Goal: Transaction & Acquisition: Purchase product/service

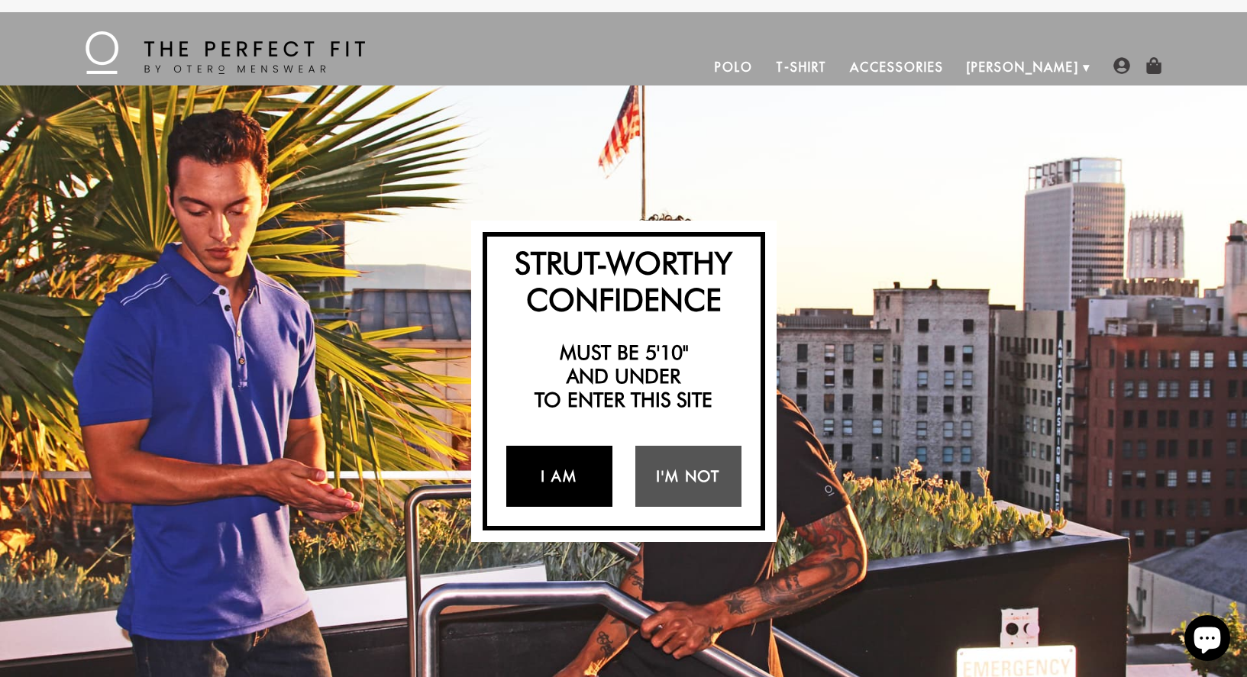
click at [545, 482] on link "I Am" at bounding box center [559, 476] width 106 height 61
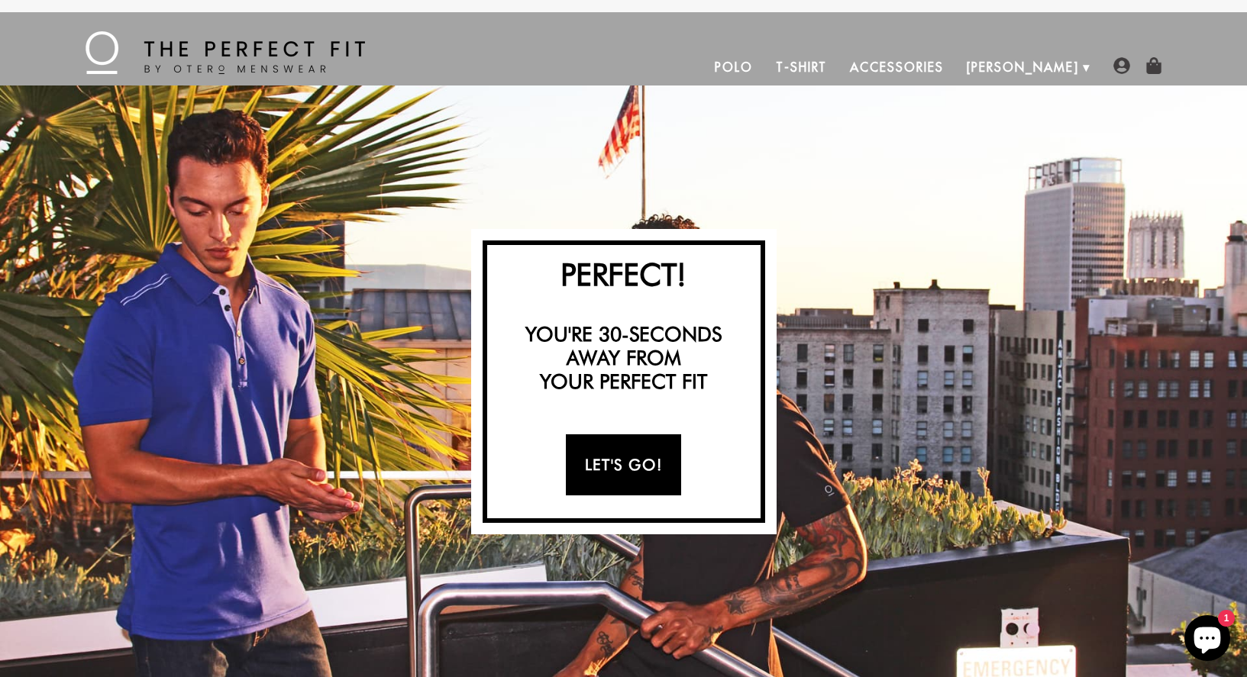
click at [604, 463] on link "Let's Go!" at bounding box center [623, 464] width 115 height 61
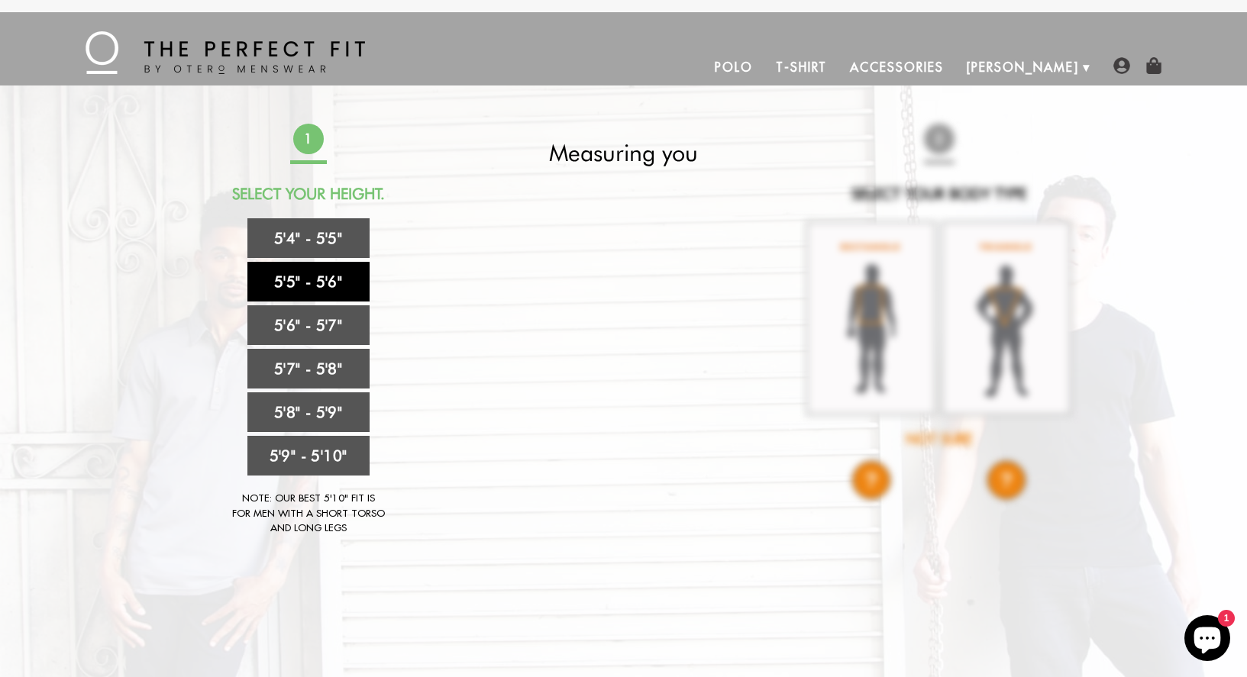
click at [321, 277] on link "5'5" - 5'6"" at bounding box center [308, 282] width 122 height 40
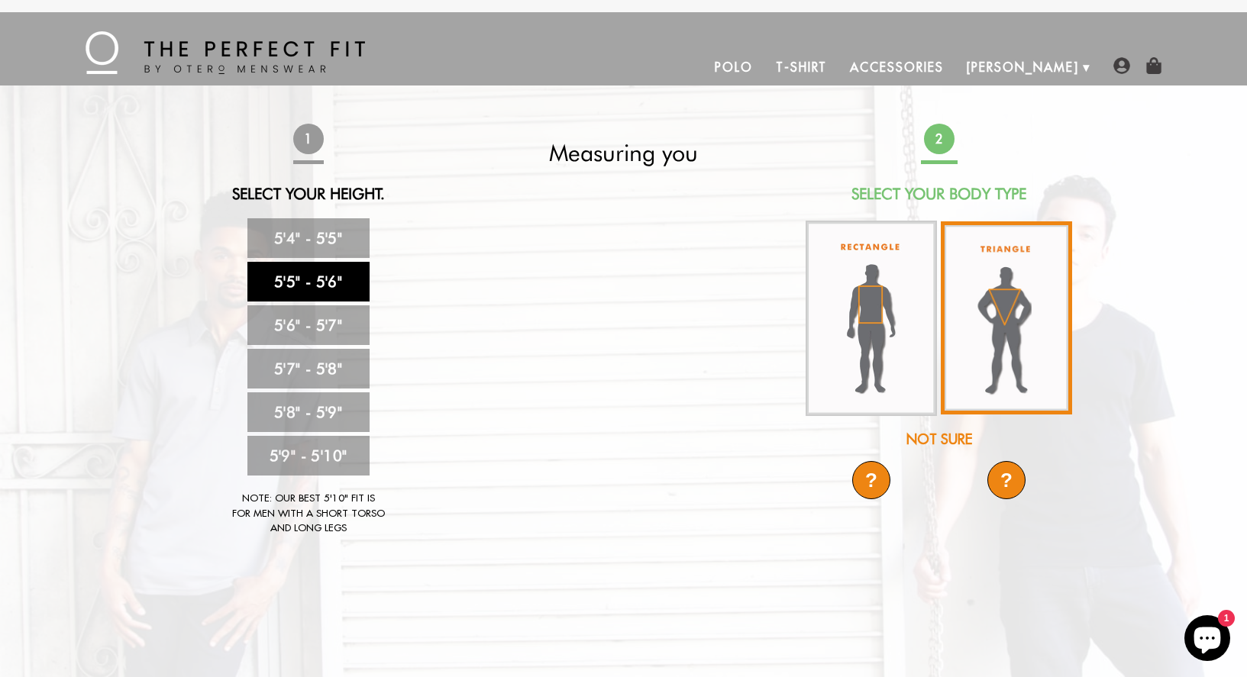
click at [982, 344] on img at bounding box center [1005, 317] width 131 height 193
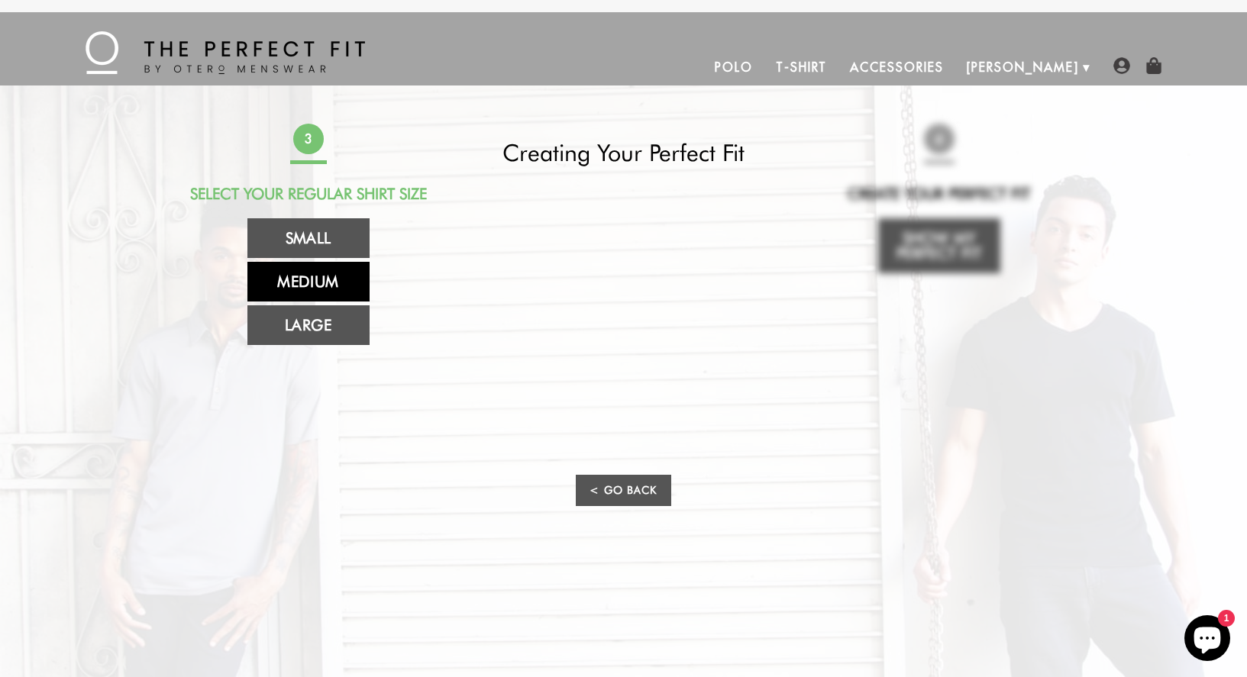
click at [324, 277] on link "Medium" at bounding box center [308, 282] width 122 height 40
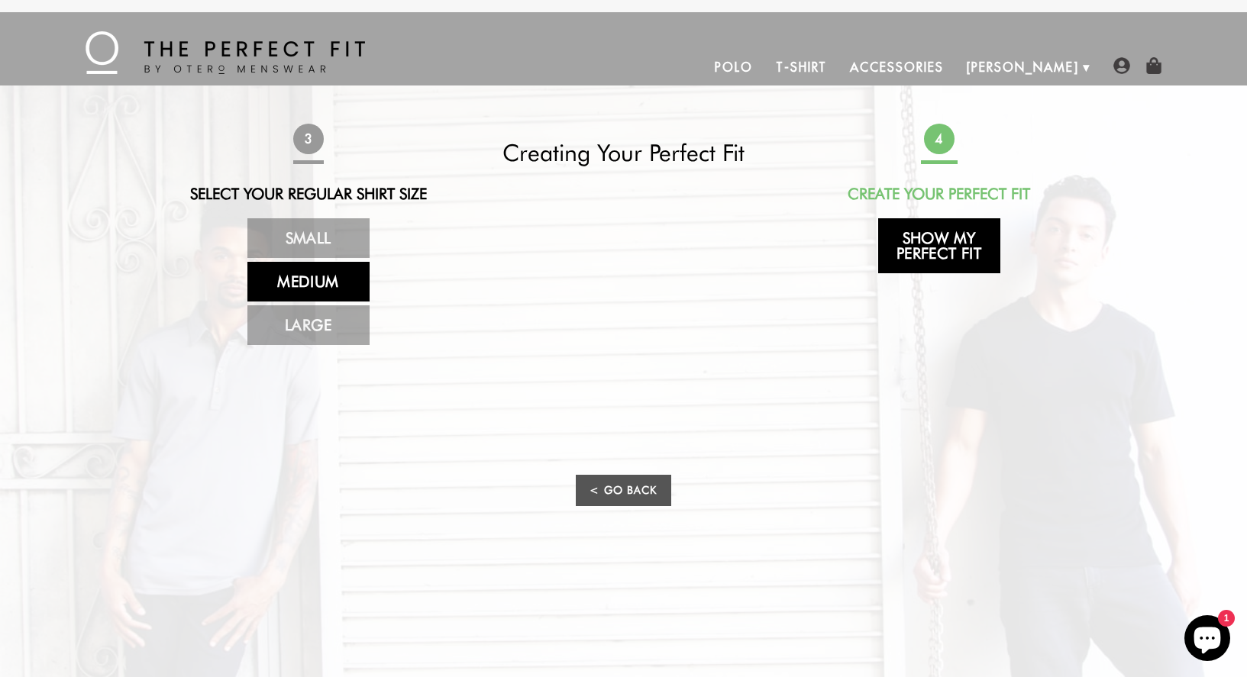
click at [948, 240] on link "Show My Perfect Fit" at bounding box center [939, 245] width 122 height 55
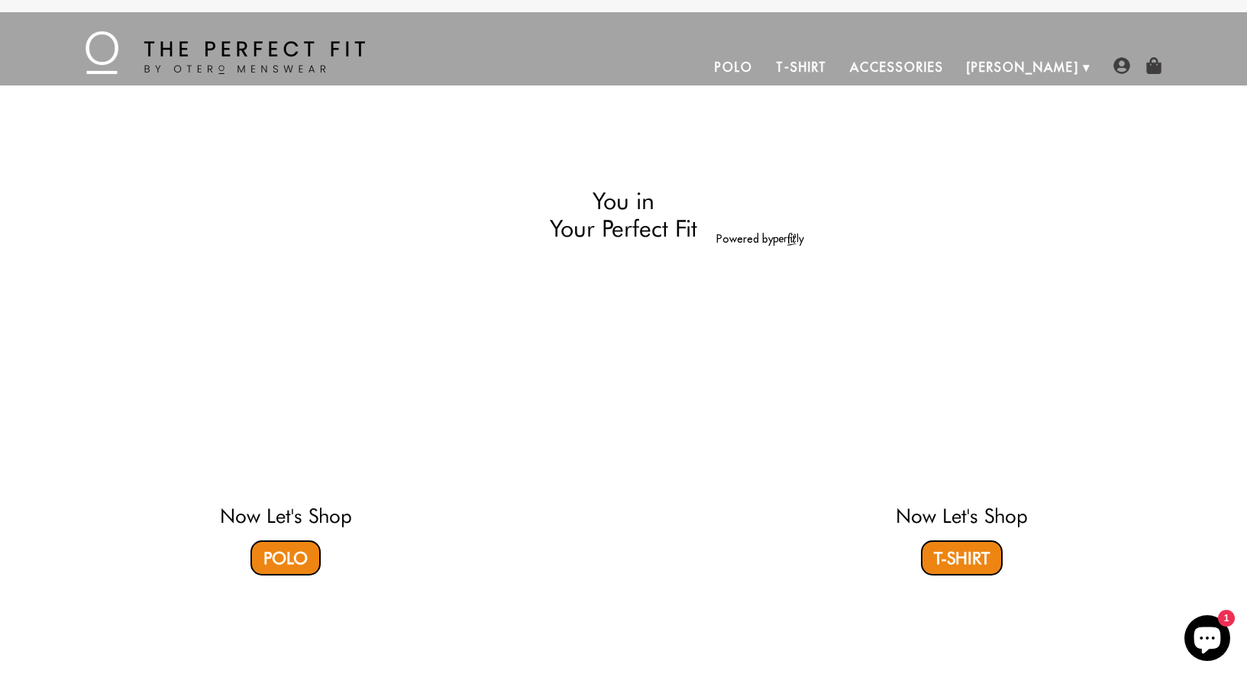
select select "55-56"
select select "triangle"
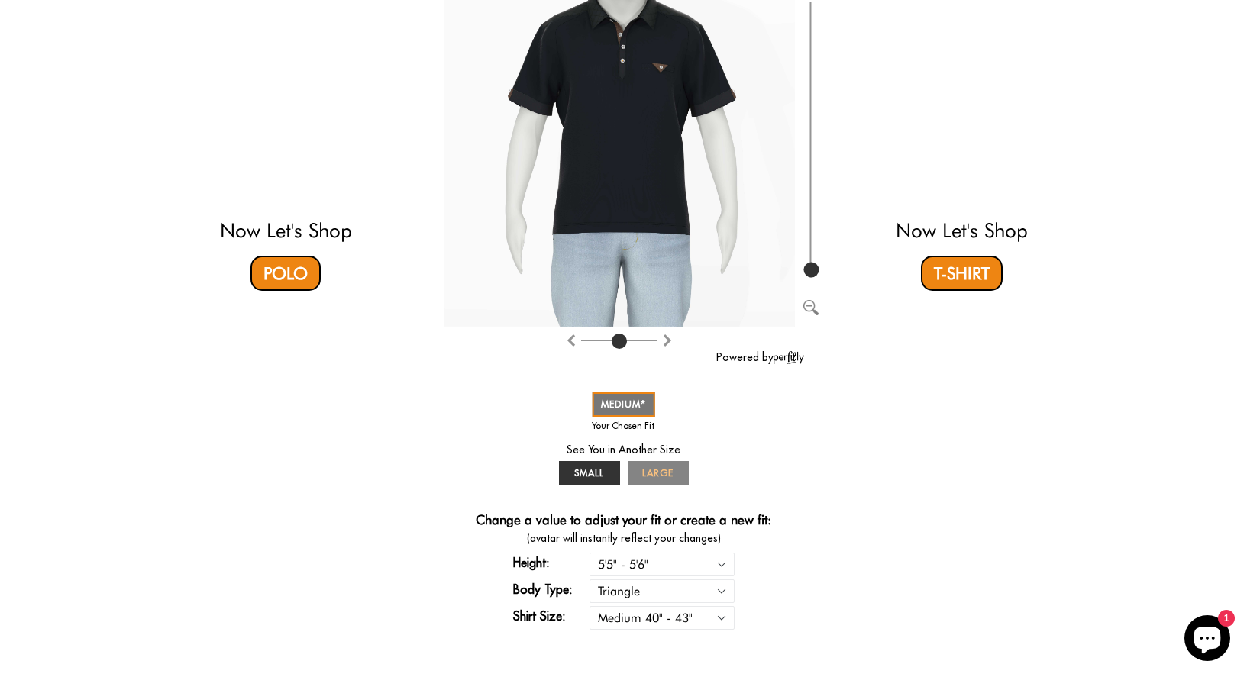
scroll to position [239, 0]
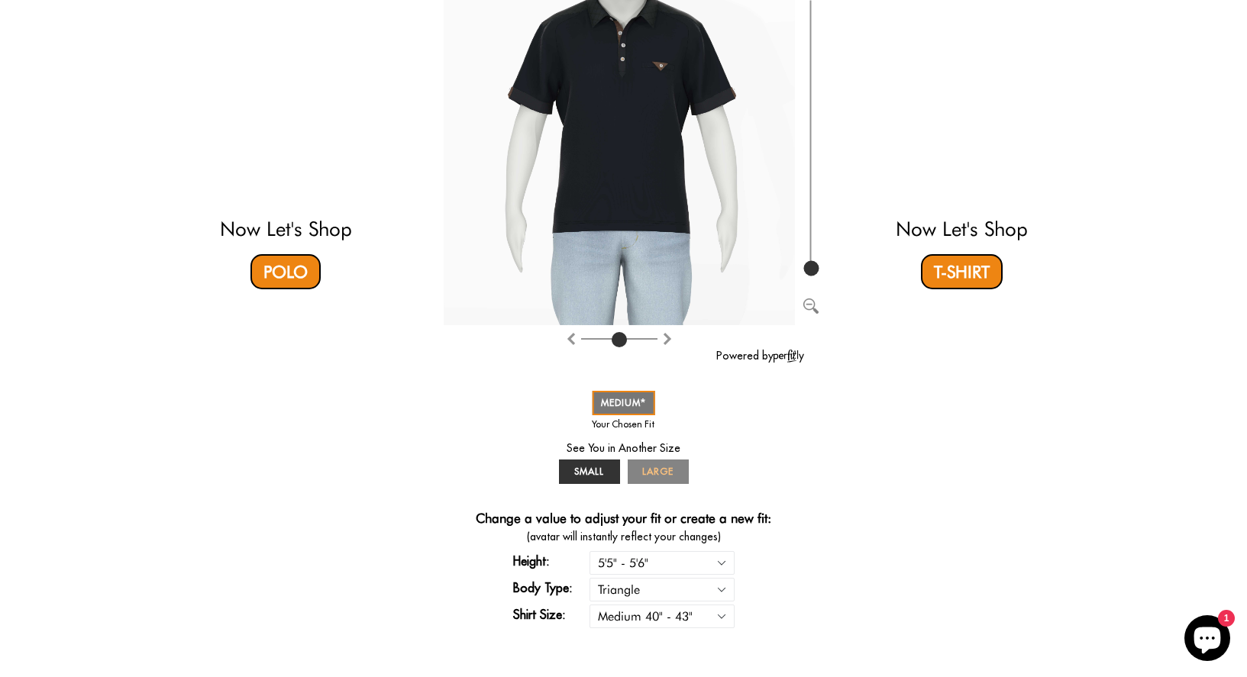
click at [639, 474] on link "LARGE" at bounding box center [657, 472] width 61 height 24
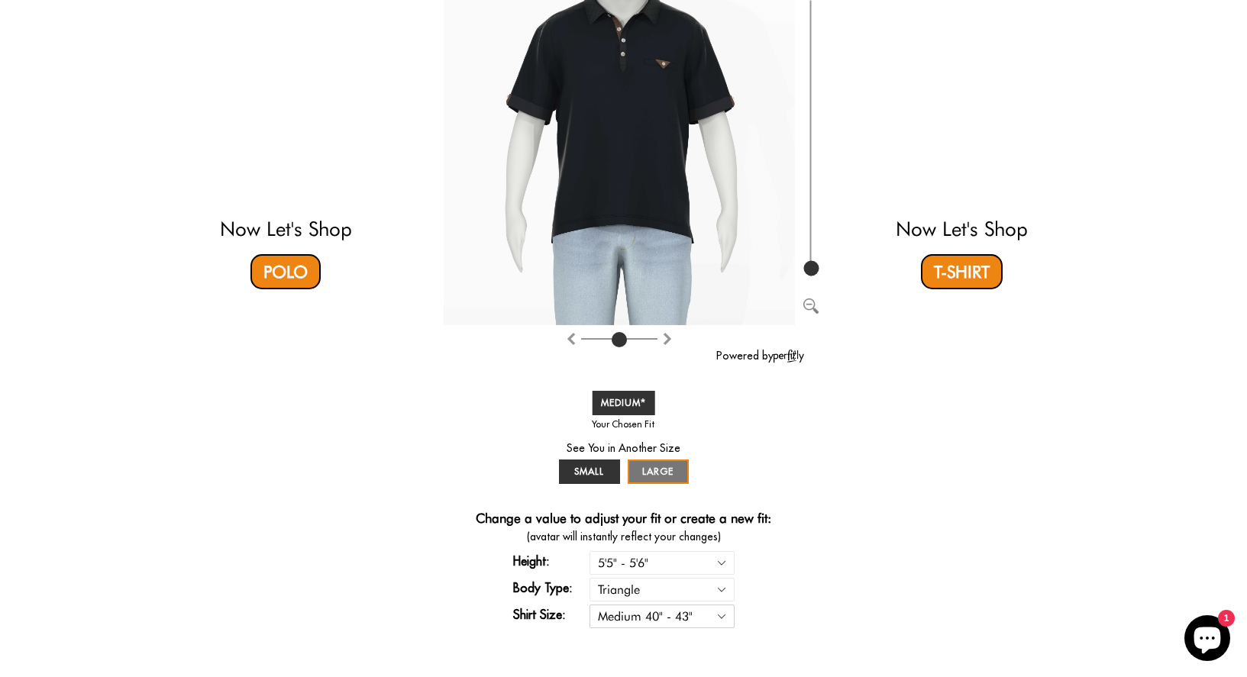
click at [684, 621] on select "Small 36" - 39" Medium 40" - 43" Large 44" - 47"" at bounding box center [661, 617] width 145 height 24
select select "L"
select select "55-56"
select select "triangle"
select select "L"
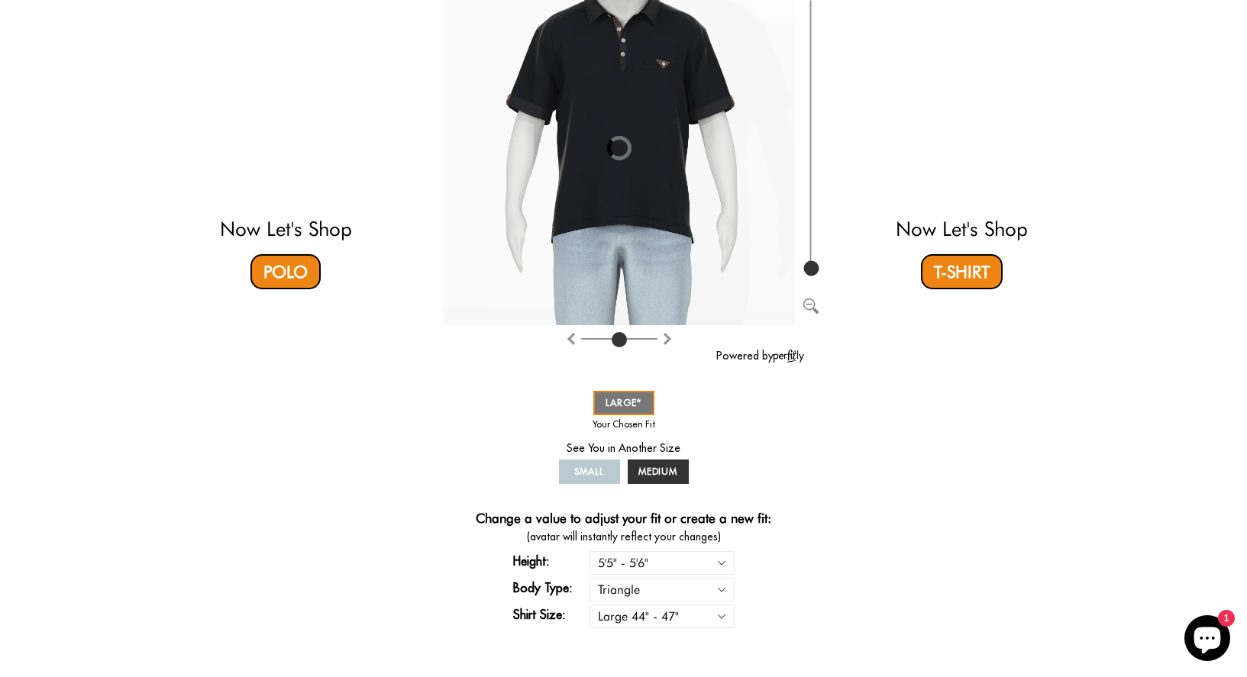
scroll to position [105, 0]
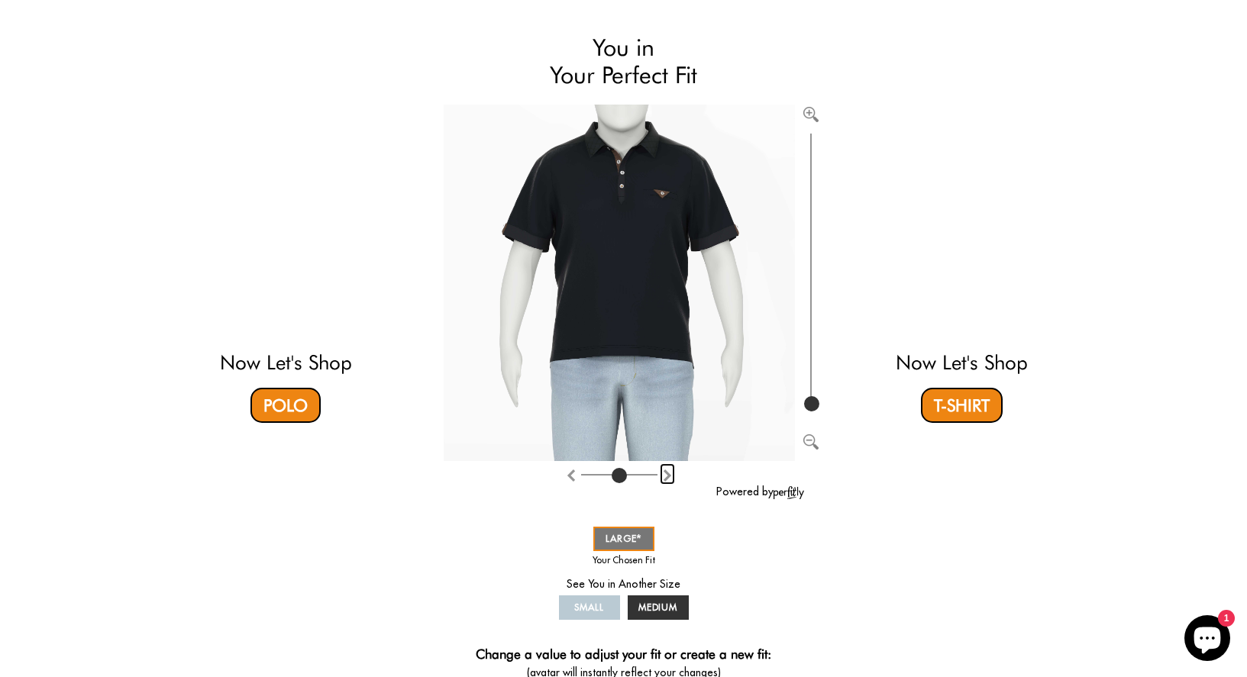
click at [664, 476] on img "Rotate counter clockwise" at bounding box center [667, 475] width 12 height 12
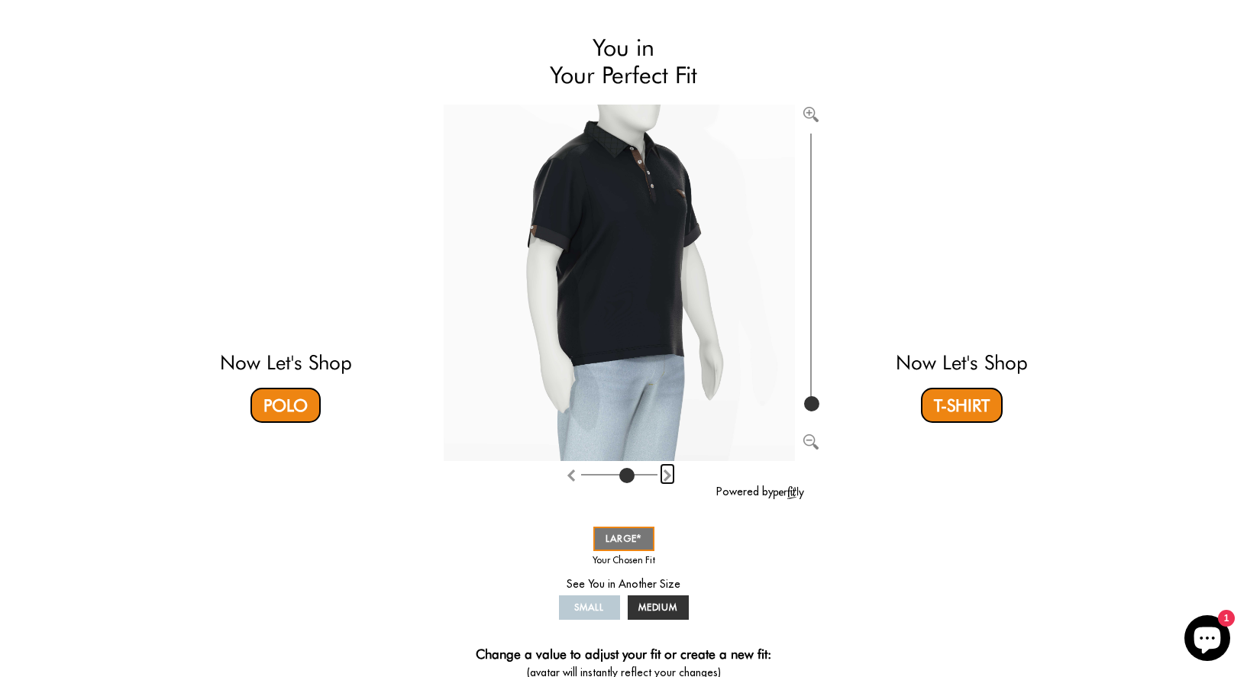
click at [664, 476] on img "Rotate counter clockwise" at bounding box center [667, 475] width 12 height 12
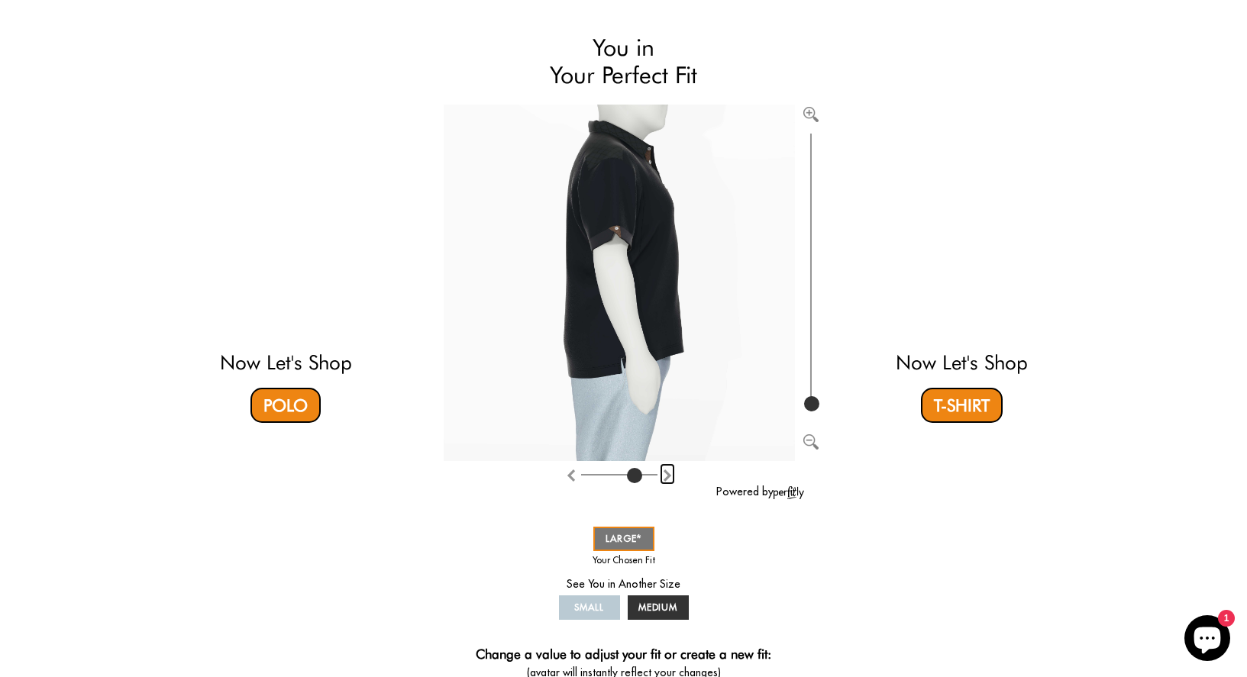
click at [664, 476] on img "Rotate counter clockwise" at bounding box center [667, 475] width 12 height 12
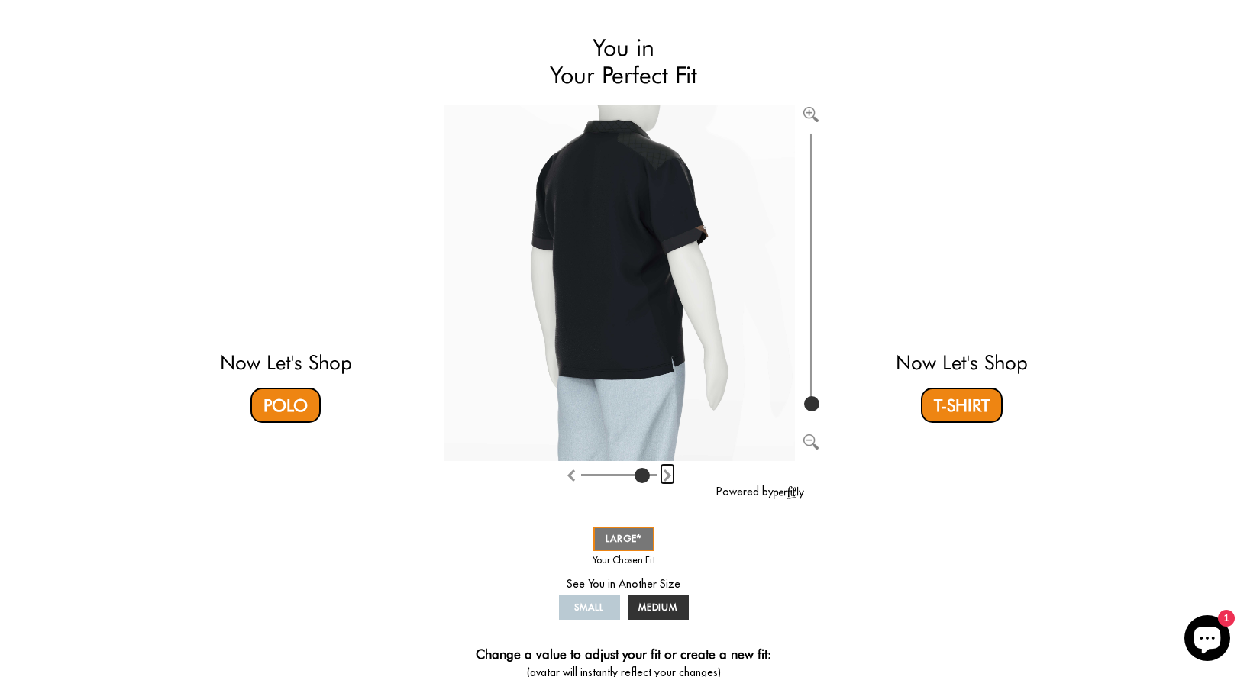
click at [664, 476] on img "Rotate counter clockwise" at bounding box center [667, 475] width 12 height 12
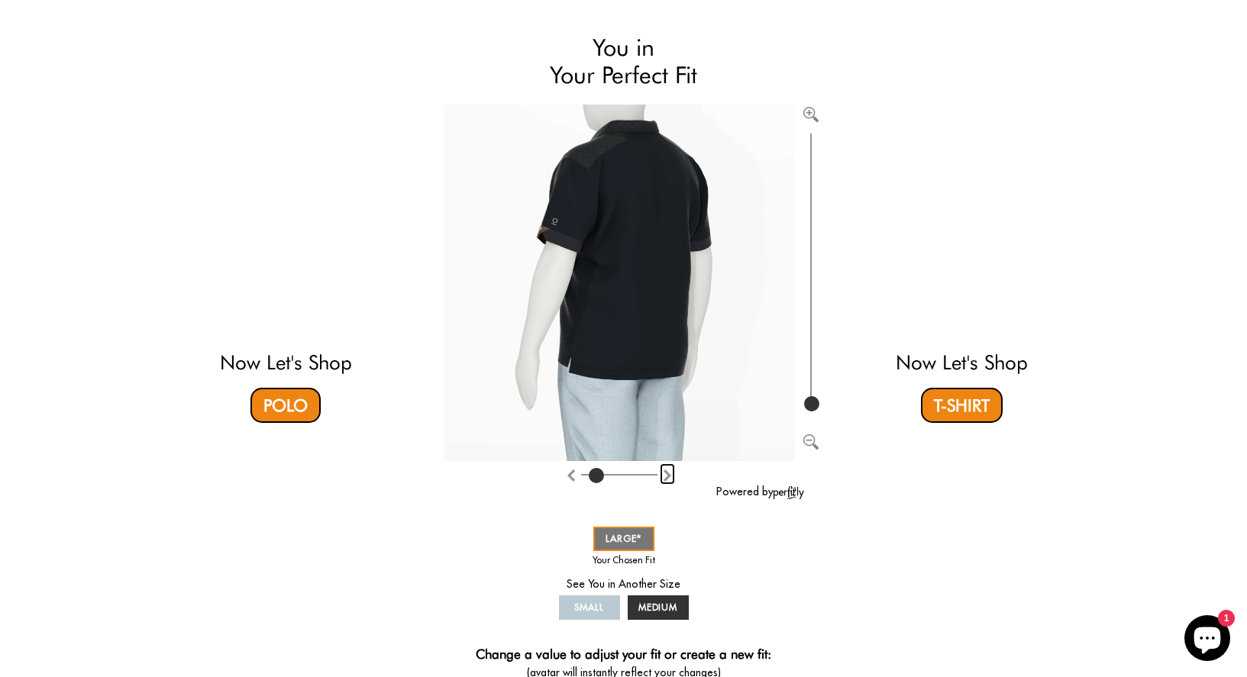
click at [664, 476] on img "Rotate counter clockwise" at bounding box center [667, 475] width 12 height 12
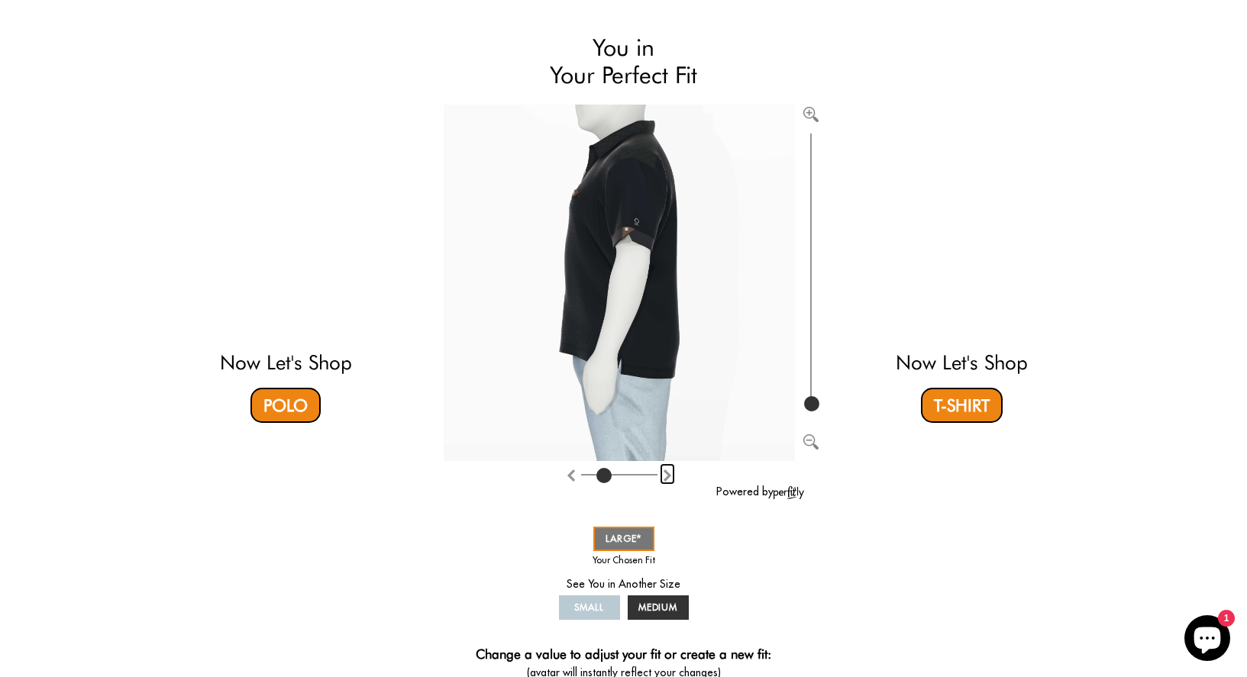
click at [664, 476] on img "Rotate counter clockwise" at bounding box center [667, 475] width 12 height 12
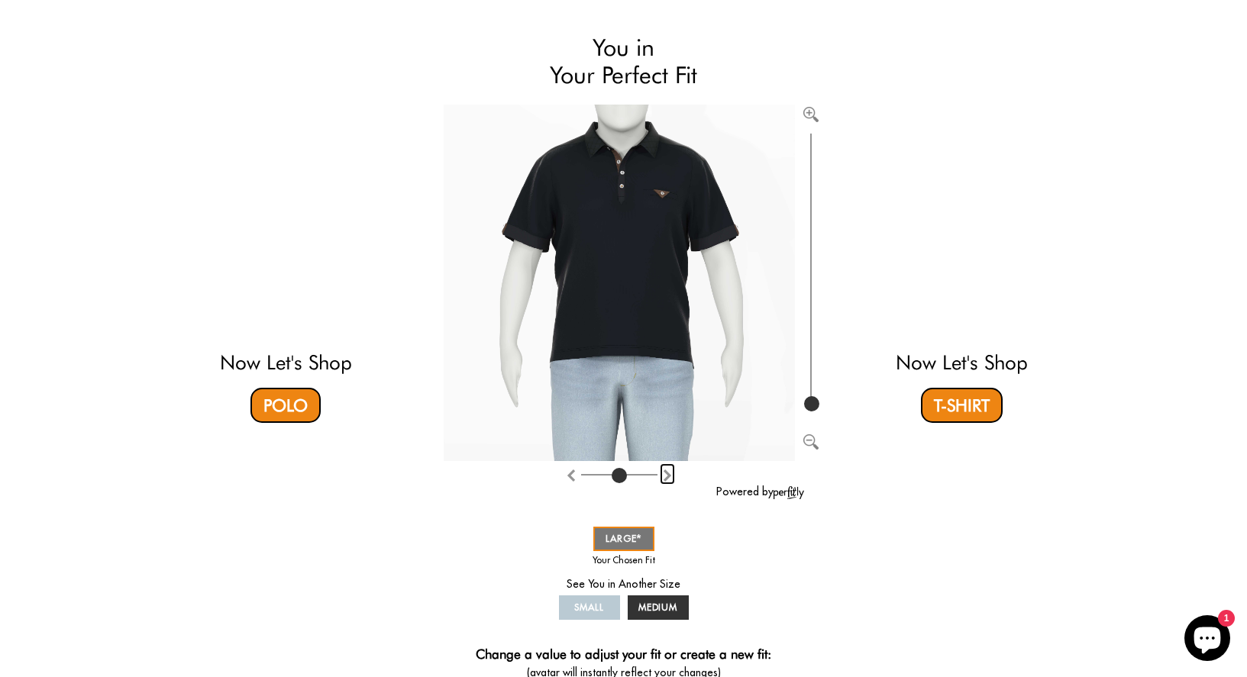
click at [664, 476] on img "Rotate counter clockwise" at bounding box center [667, 475] width 12 height 12
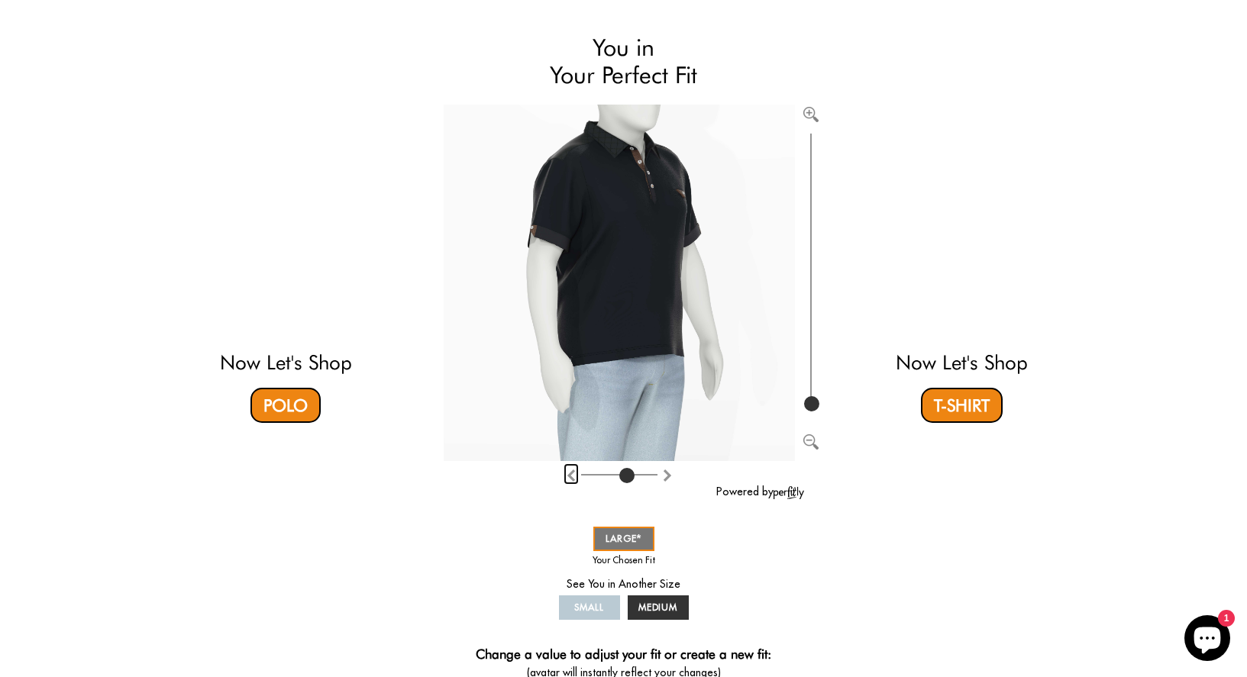
click at [567, 474] on img "Rotate clockwise" at bounding box center [571, 475] width 12 height 12
type input "4"
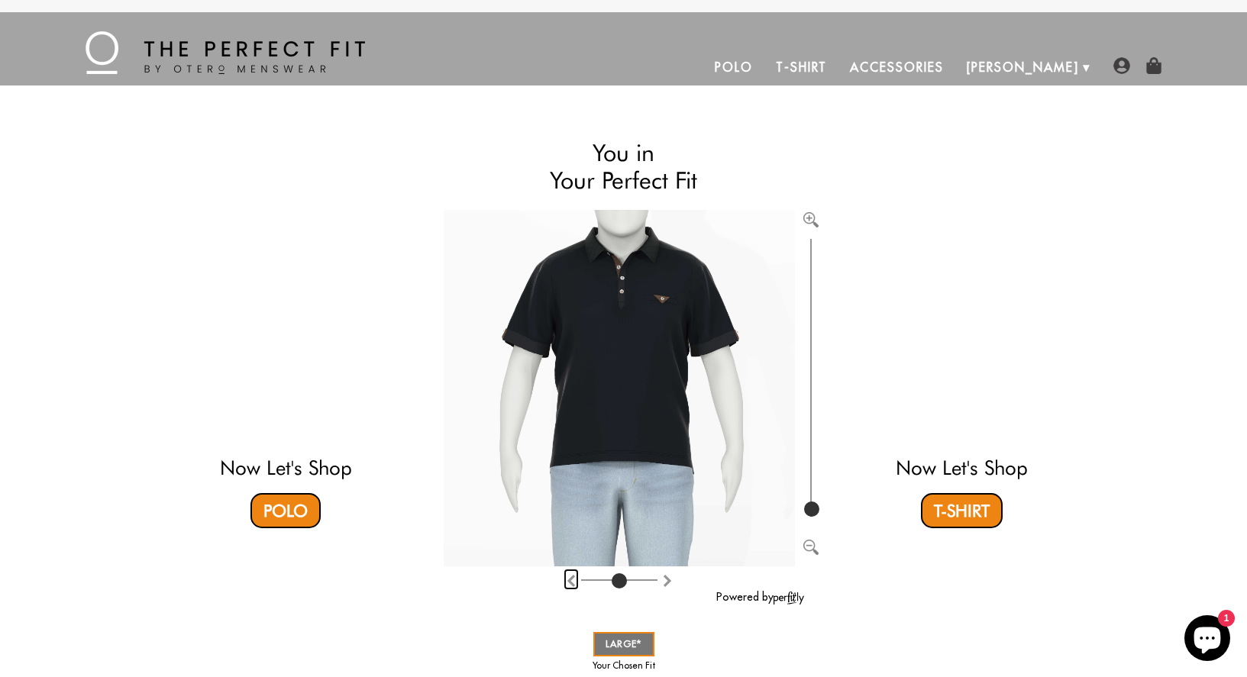
scroll to position [4, 0]
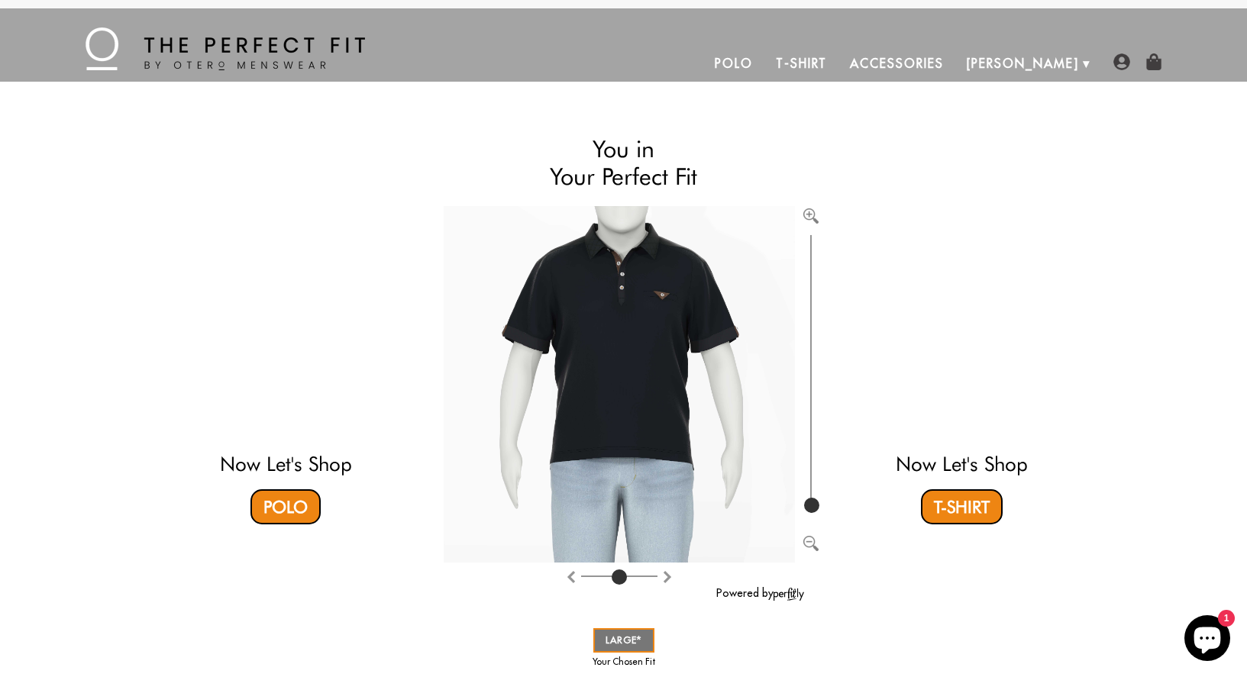
click at [838, 59] on link "T-Shirt" at bounding box center [801, 63] width 74 height 37
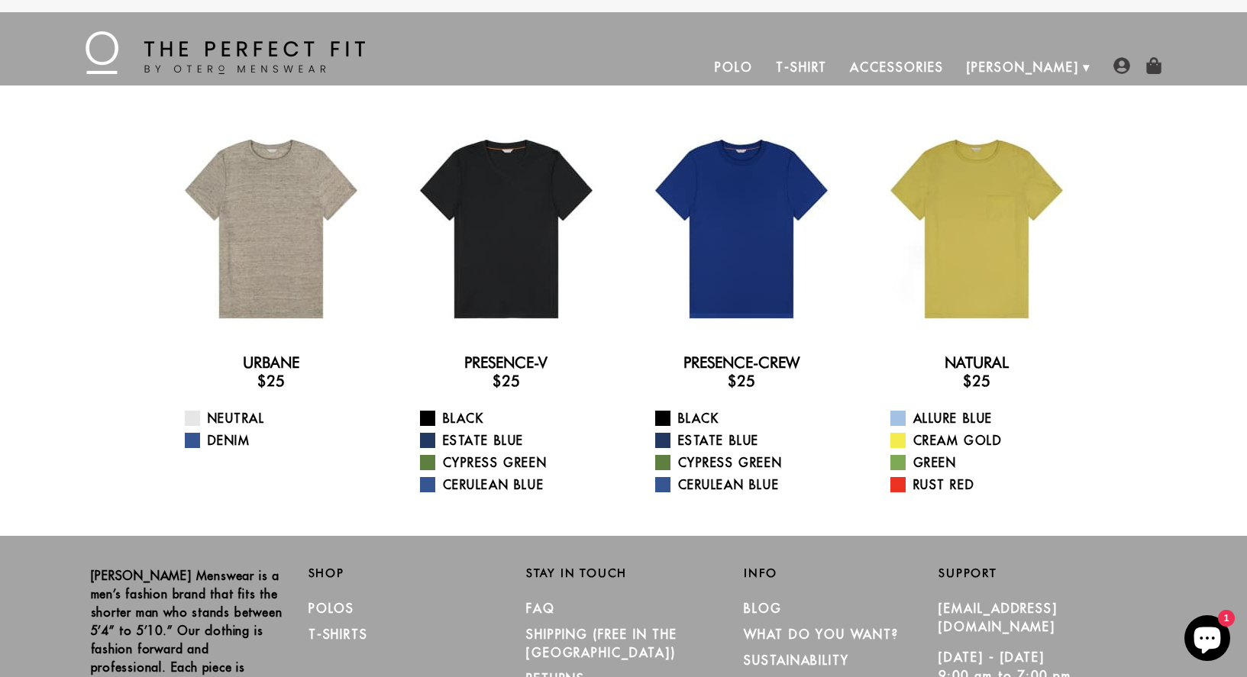
click at [764, 71] on link "Polo" at bounding box center [733, 67] width 61 height 37
